Goal: Use online tool/utility: Utilize a website feature to perform a specific function

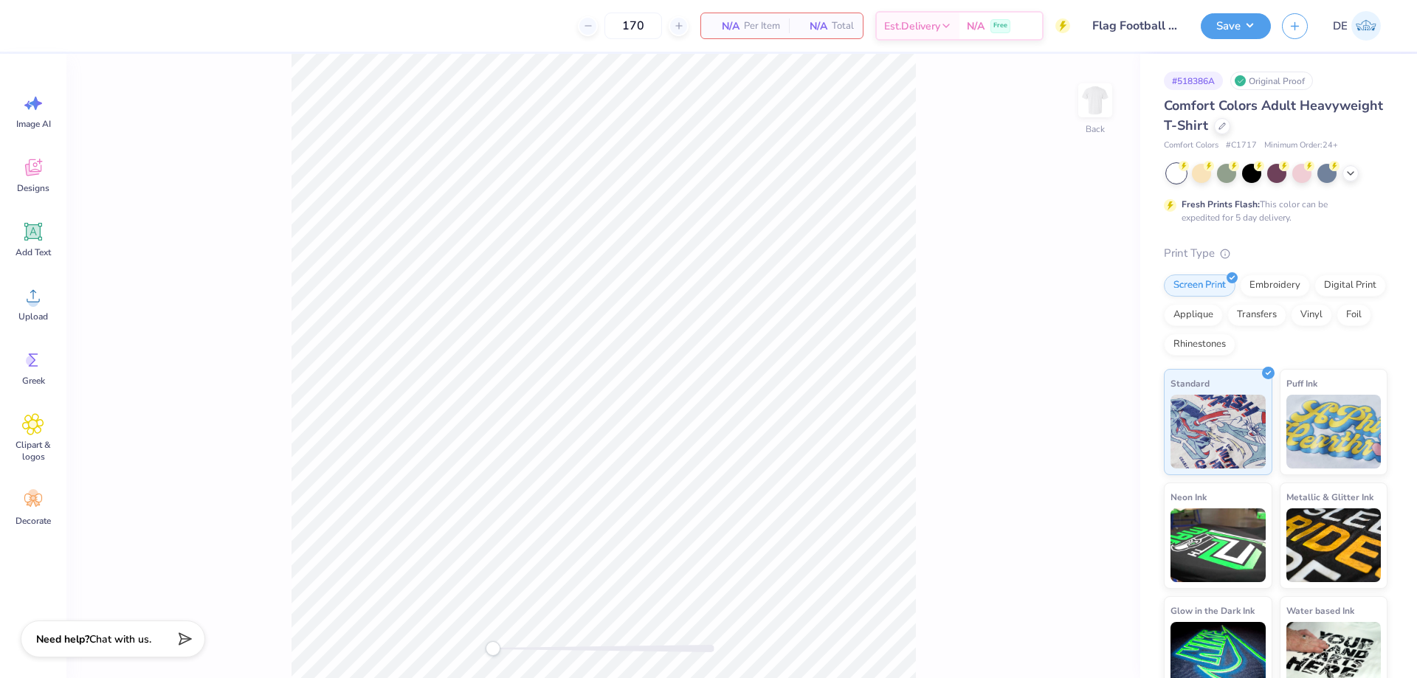
click at [41, 303] on icon at bounding box center [33, 296] width 22 height 22
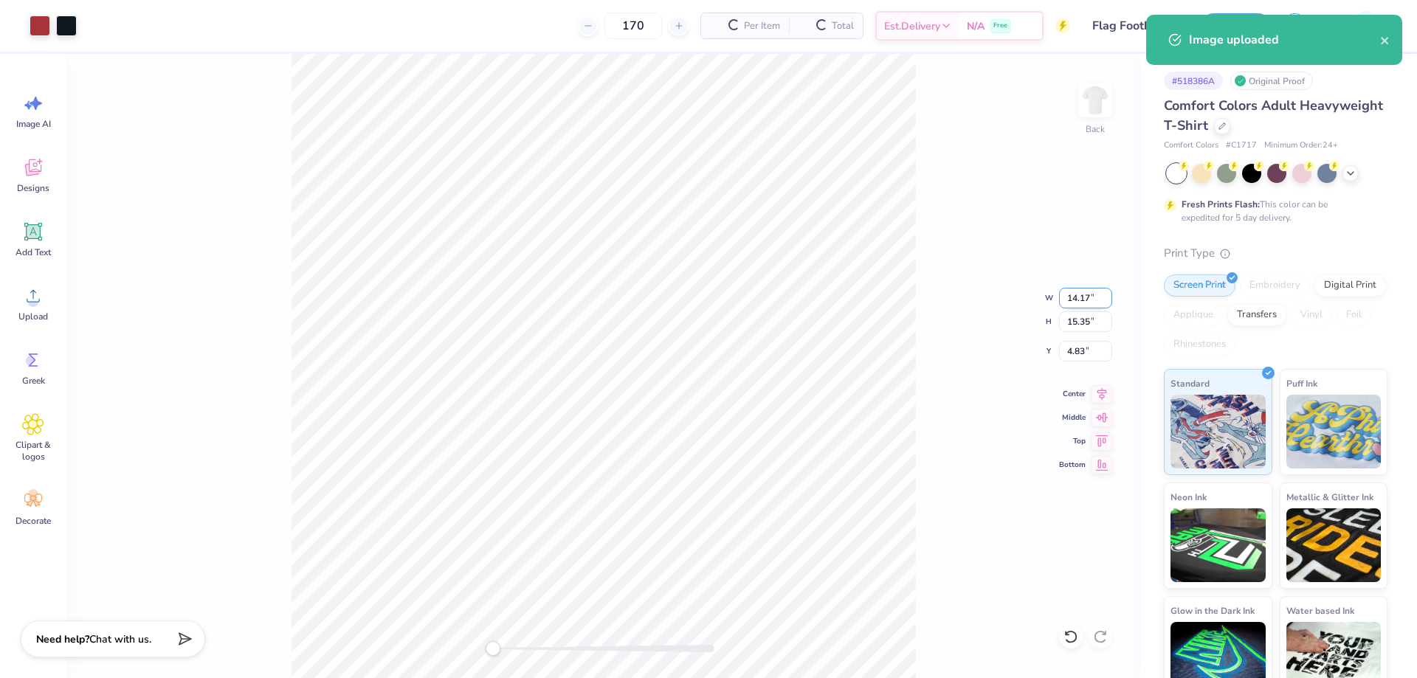
click at [1082, 304] on input "14.17" at bounding box center [1085, 298] width 53 height 21
click at [1081, 304] on input "14.17" at bounding box center [1085, 298] width 53 height 21
type input "8.00"
type input "8.66"
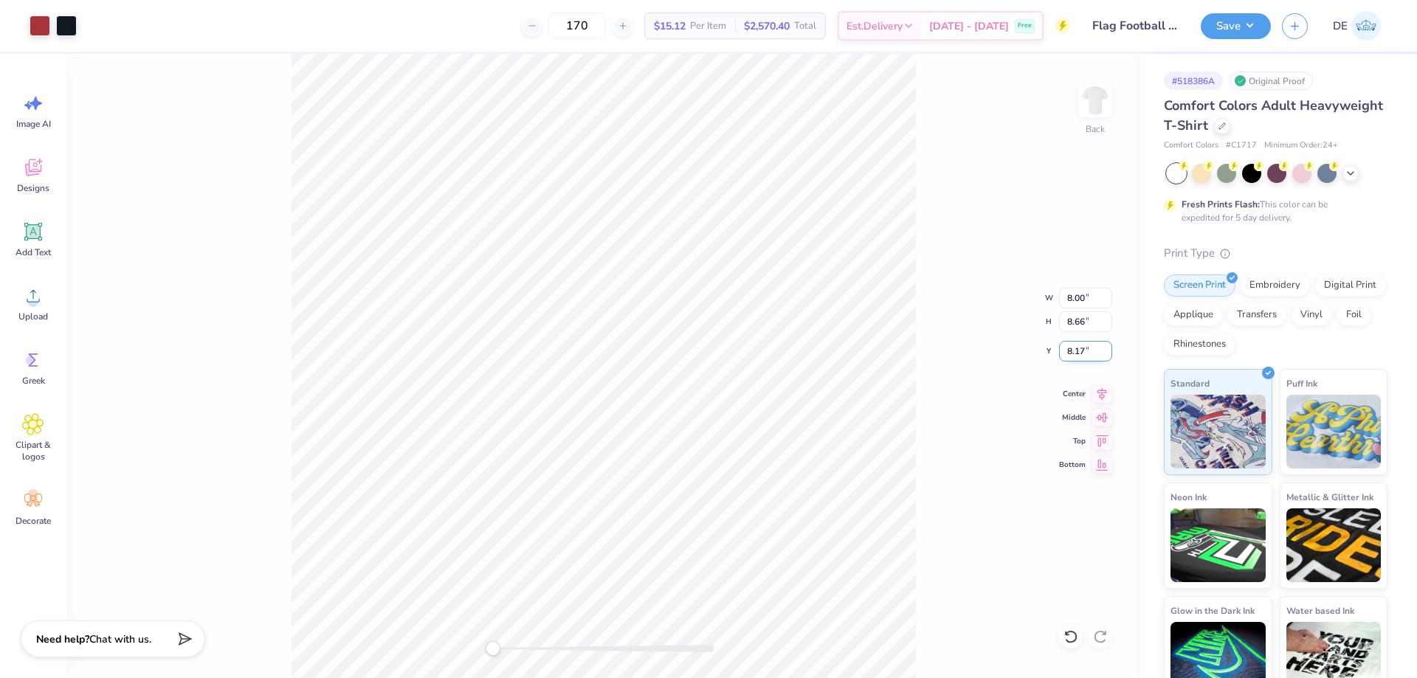
click at [1073, 351] on input "8.17" at bounding box center [1085, 351] width 53 height 21
type input "3"
click at [1067, 299] on input "8.00" at bounding box center [1085, 298] width 53 height 21
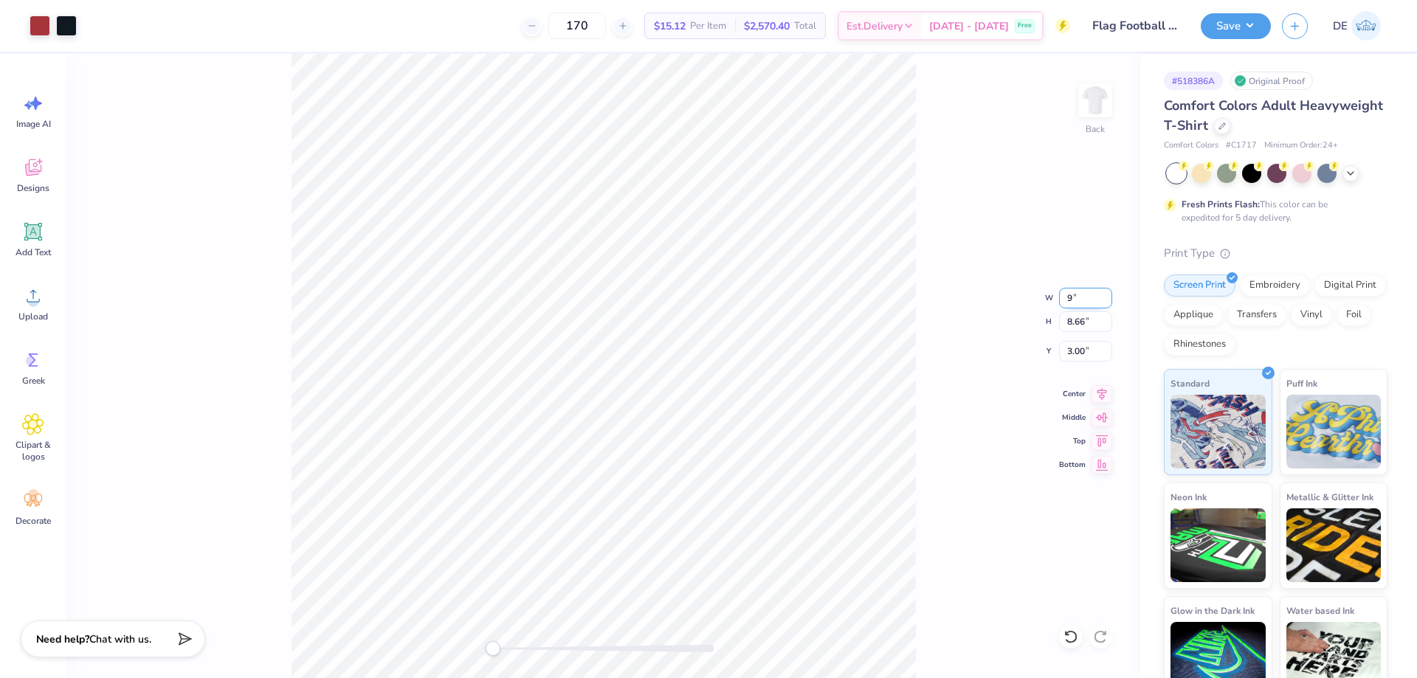
type input "9.00"
type input "9.74"
click at [1093, 350] on input "2.46" at bounding box center [1085, 351] width 53 height 21
click at [1091, 350] on input "2.46" at bounding box center [1085, 351] width 53 height 21
click at [1093, 351] on input "2.46" at bounding box center [1085, 351] width 53 height 21
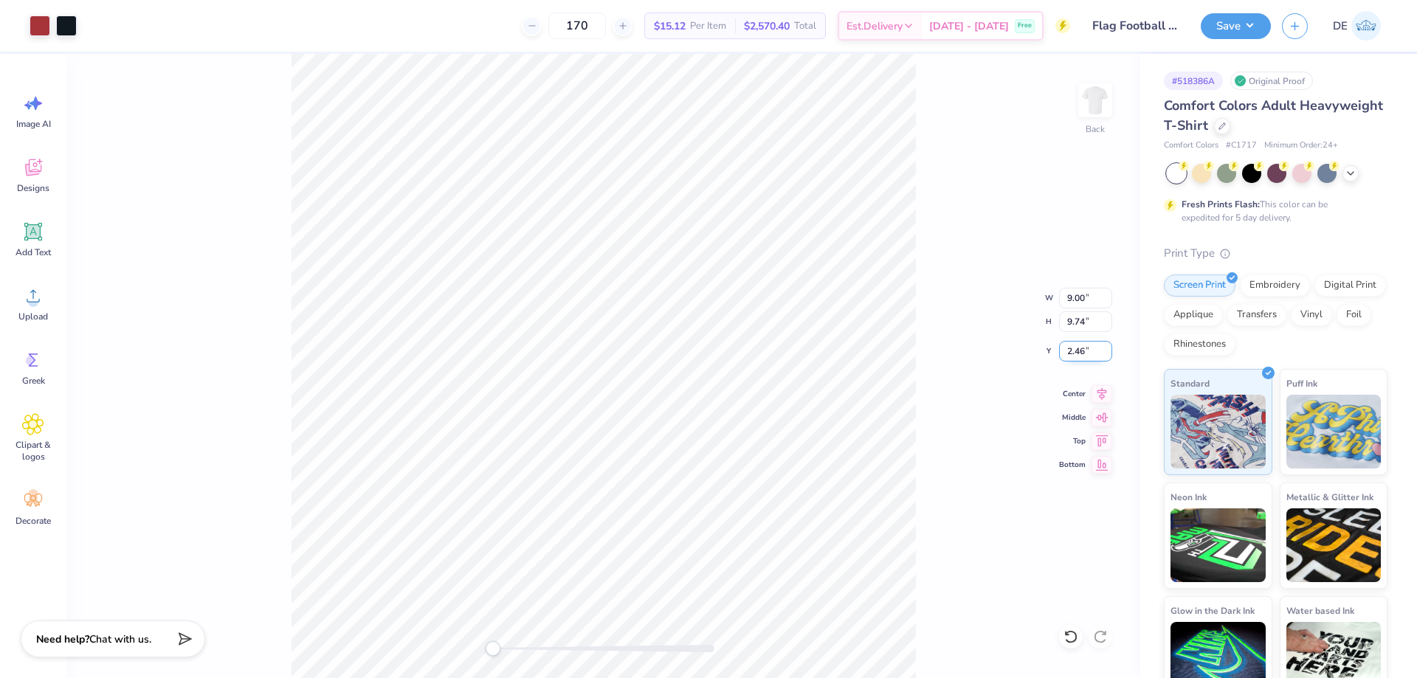
click at [1093, 351] on input "2.46" at bounding box center [1085, 351] width 53 height 21
type input "3"
drag, startPoint x: 1225, startPoint y: 25, endPoint x: 1216, endPoint y: 30, distance: 9.9
click at [1216, 29] on button "Save" at bounding box center [1236, 24] width 70 height 26
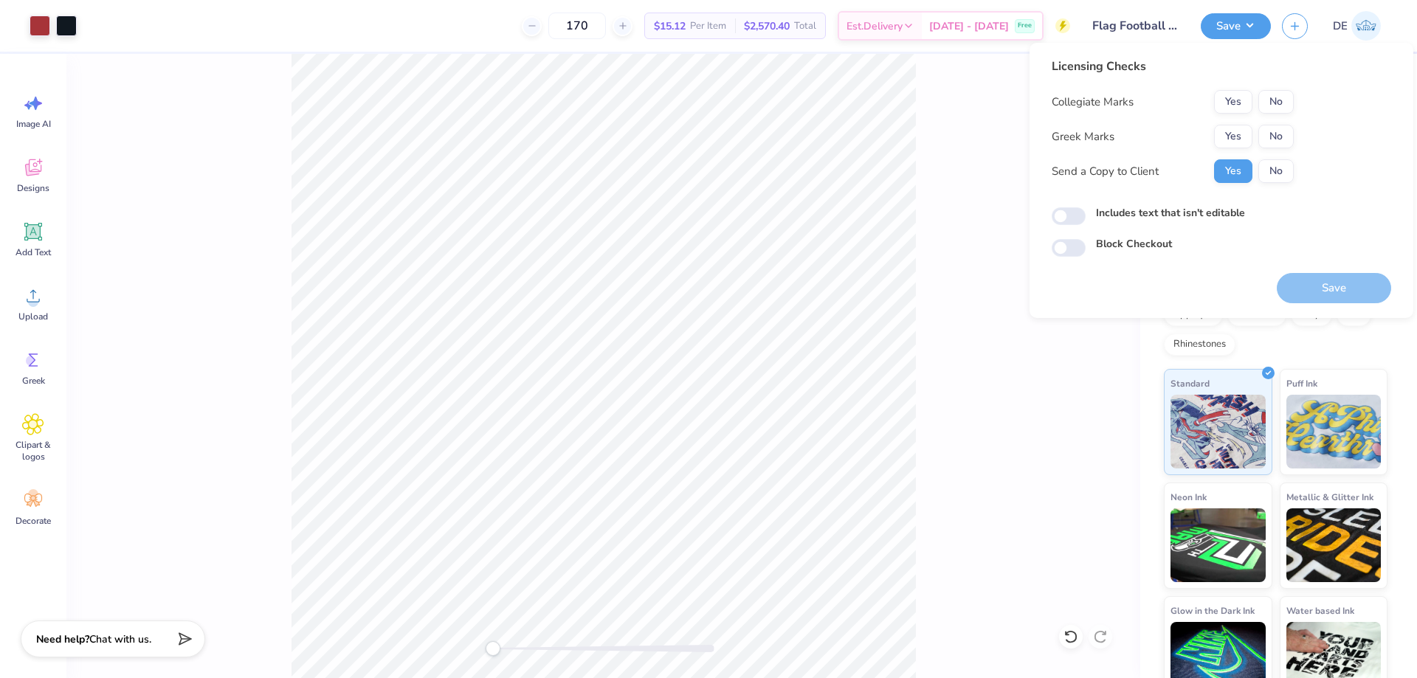
click at [1234, 134] on button "Yes" at bounding box center [1233, 137] width 38 height 24
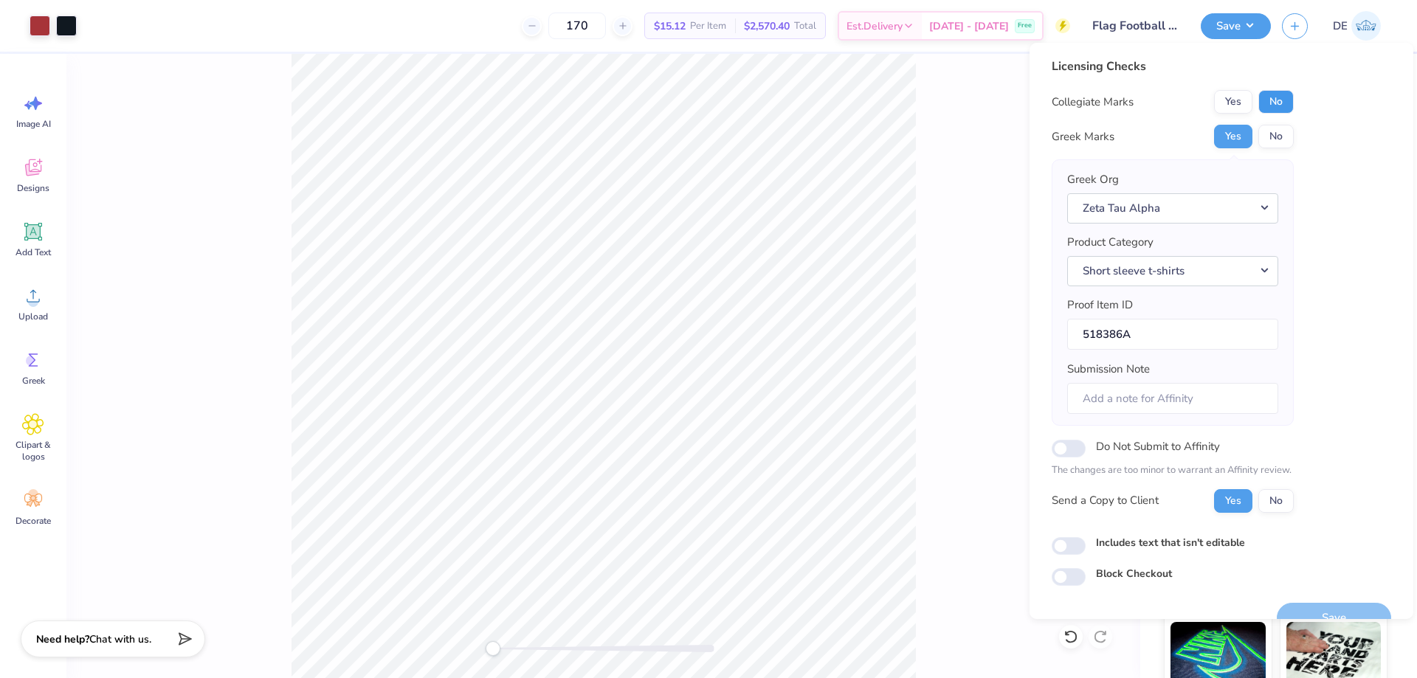
click at [1273, 108] on button "No" at bounding box center [1275, 102] width 35 height 24
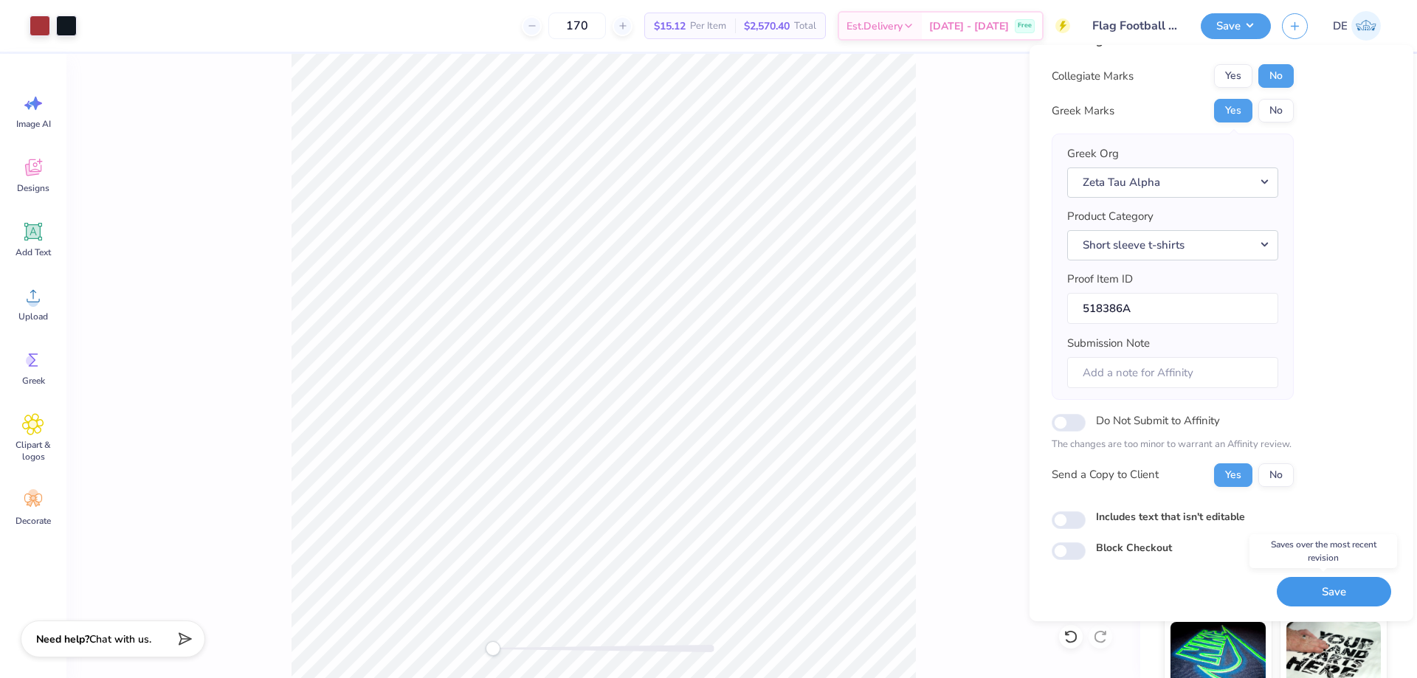
click at [1308, 593] on button "Save" at bounding box center [1334, 592] width 114 height 30
